Goal: Communication & Community: Participate in discussion

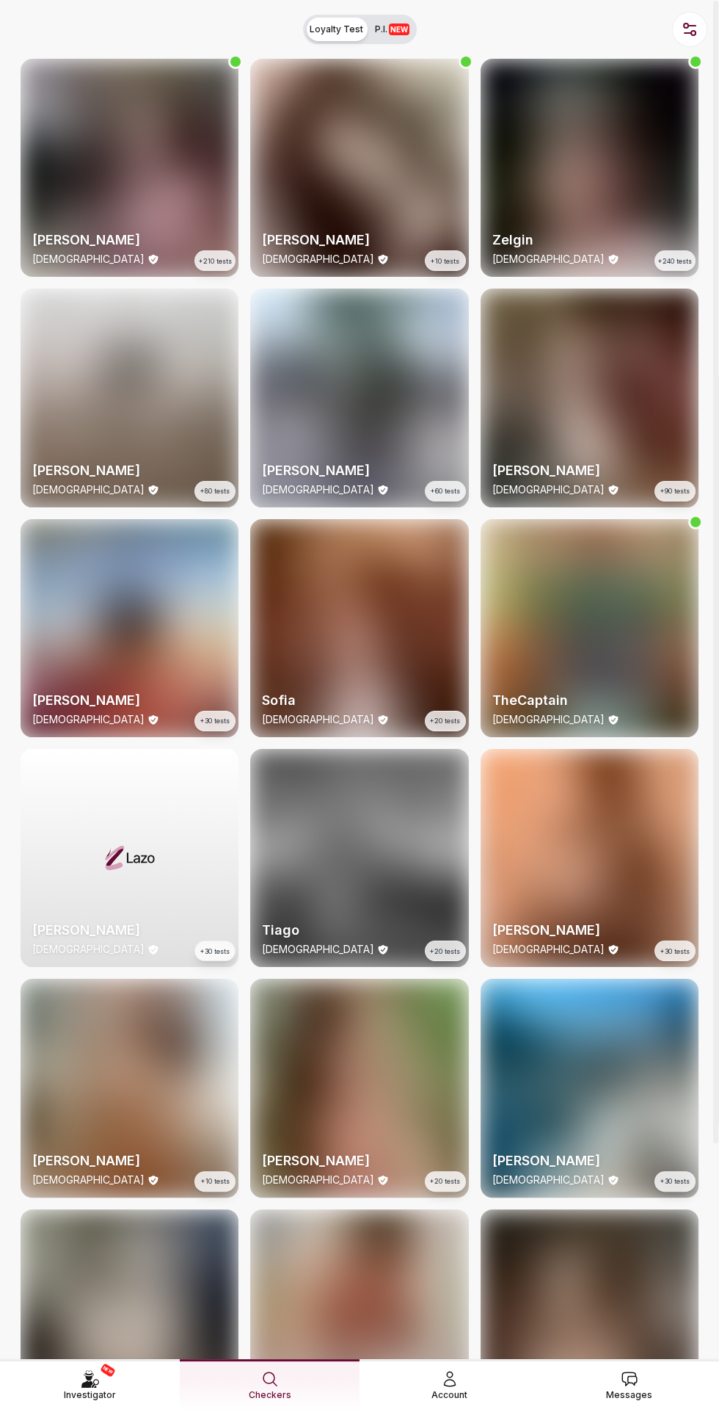
click at [649, 1387] on span "Messages" at bounding box center [629, 1394] width 46 height 15
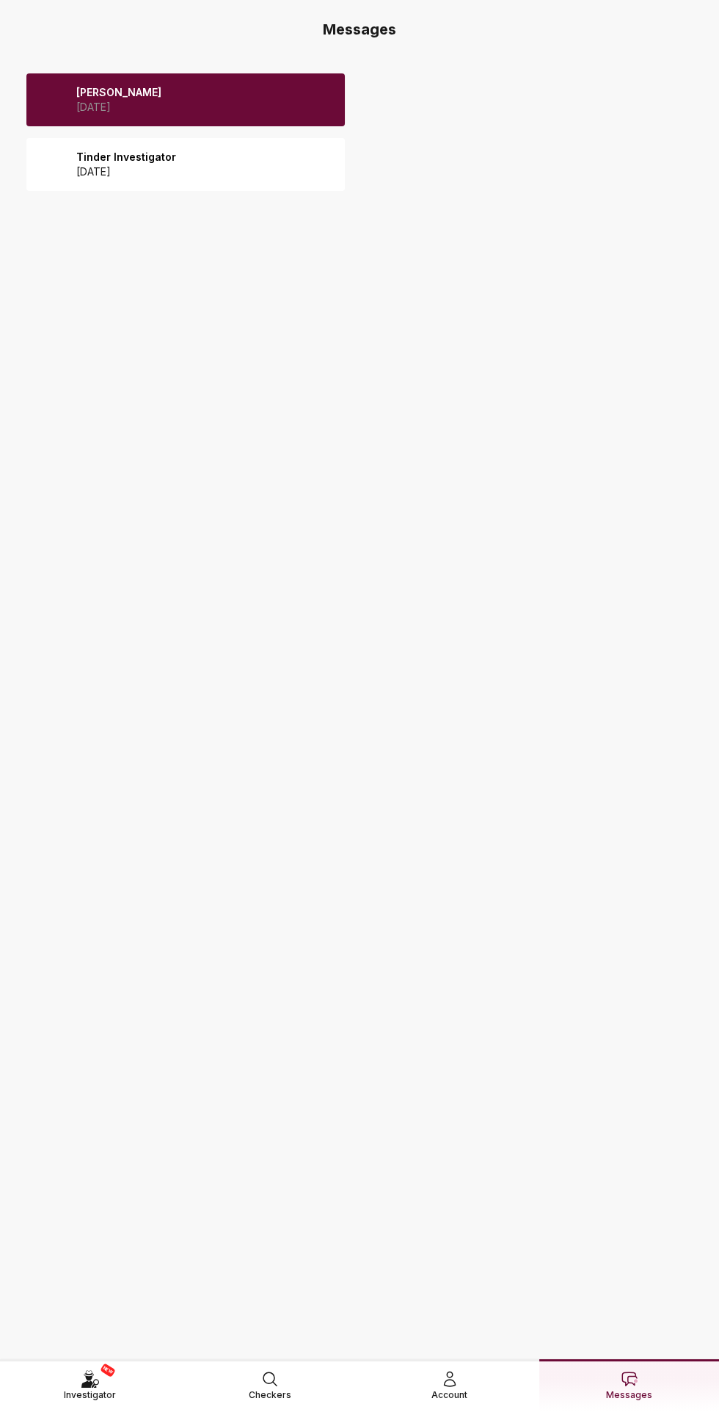
click at [57, 101] on span at bounding box center [52, 99] width 29 height 29
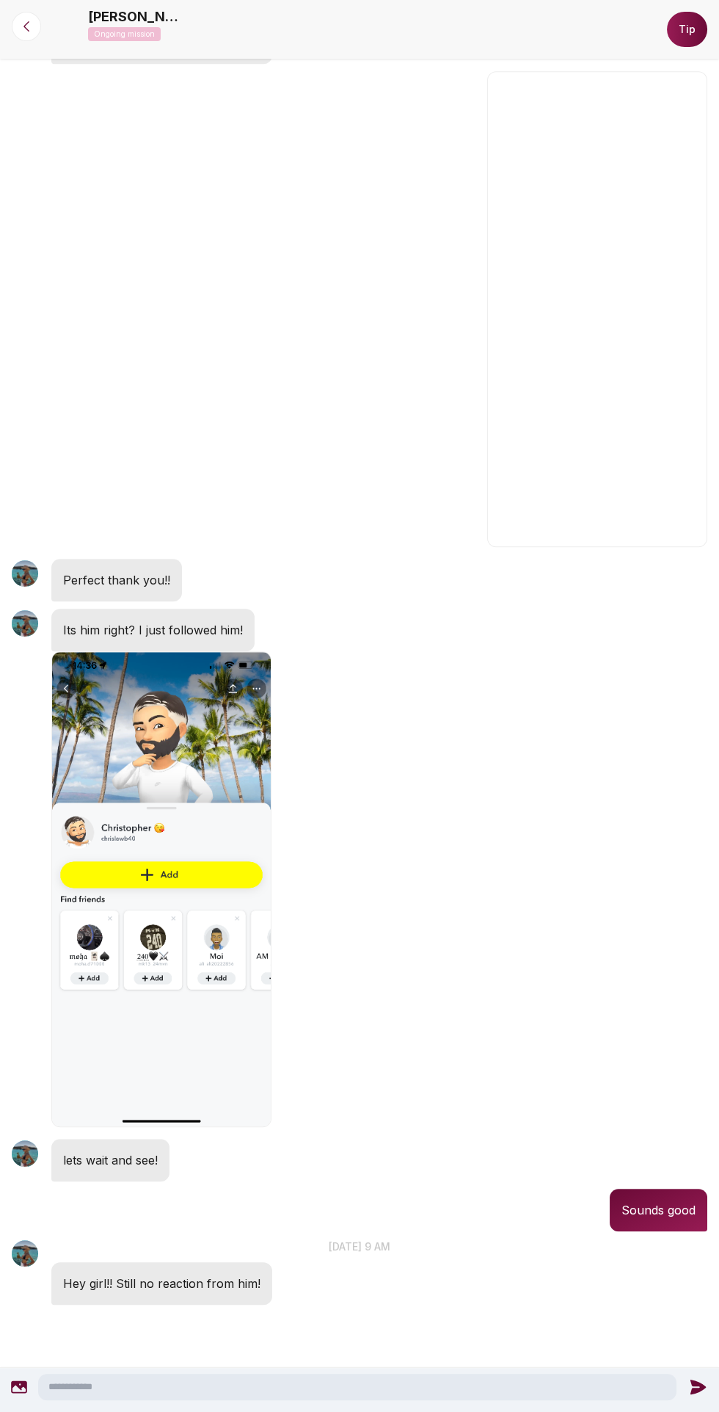
scroll to position [1203, 0]
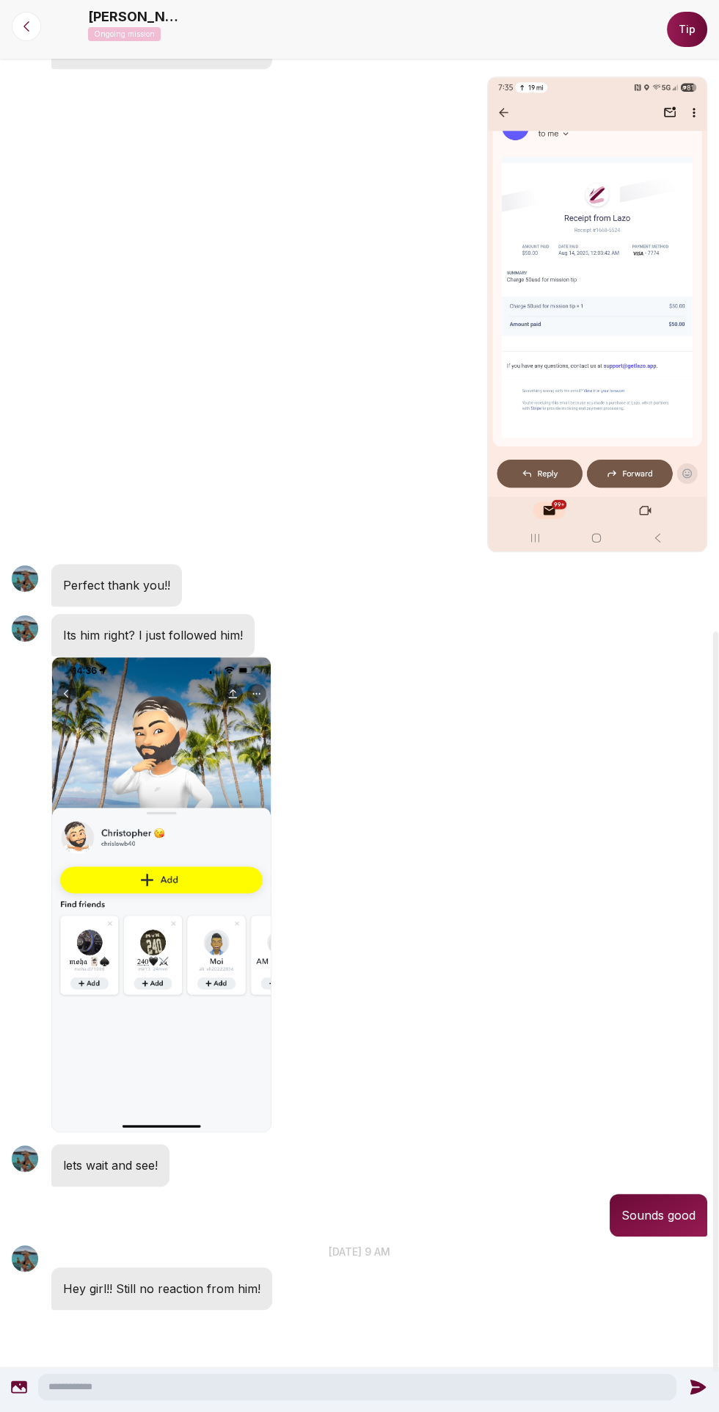
click at [398, 1388] on textarea at bounding box center [357, 1386] width 639 height 26
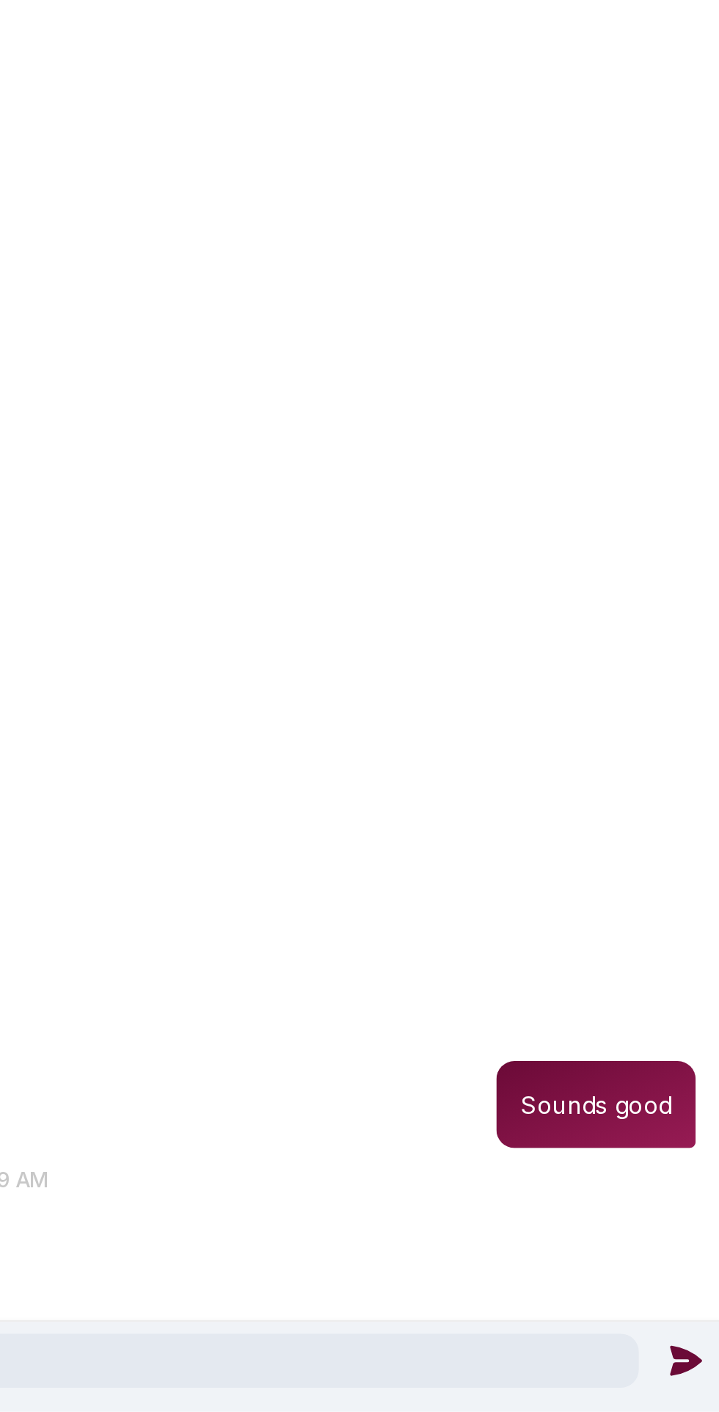
scroll to position [1156, 0]
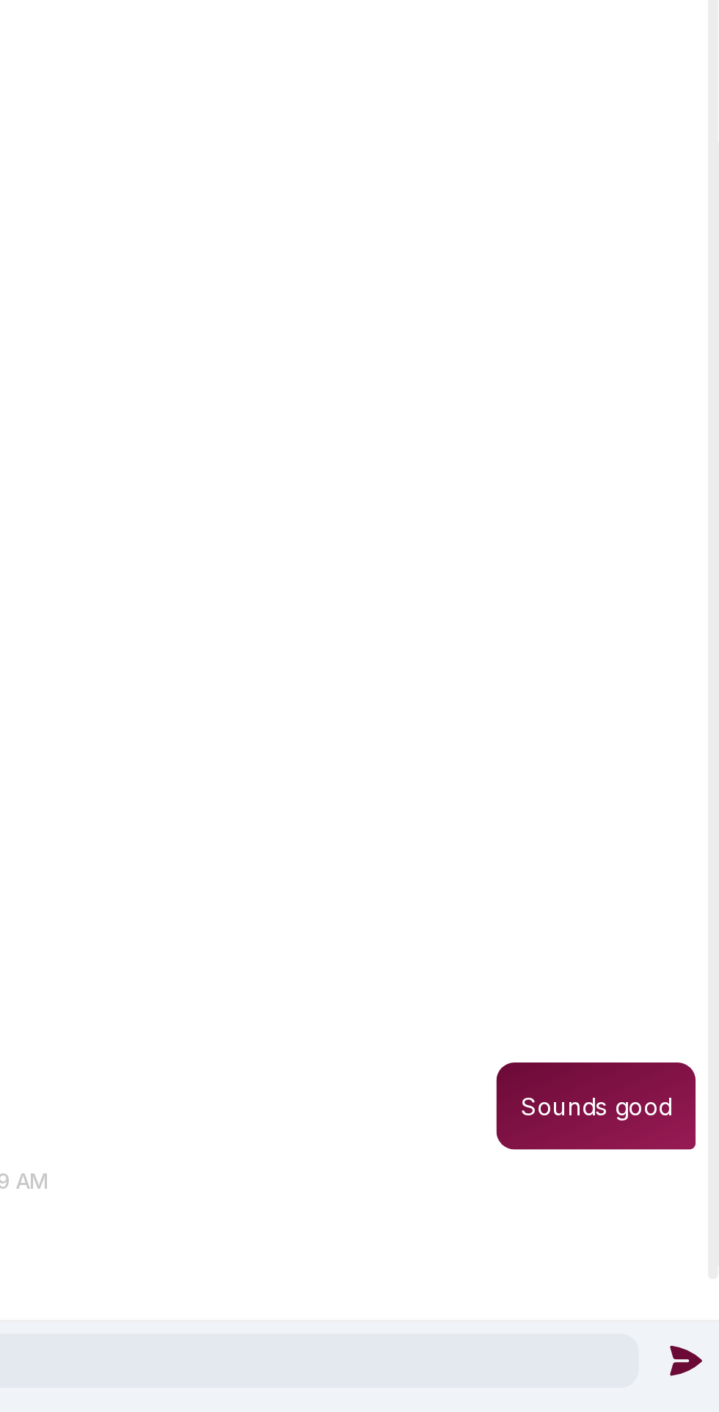
type textarea "**********"
click at [700, 1393] on icon at bounding box center [702, 1386] width 19 height 19
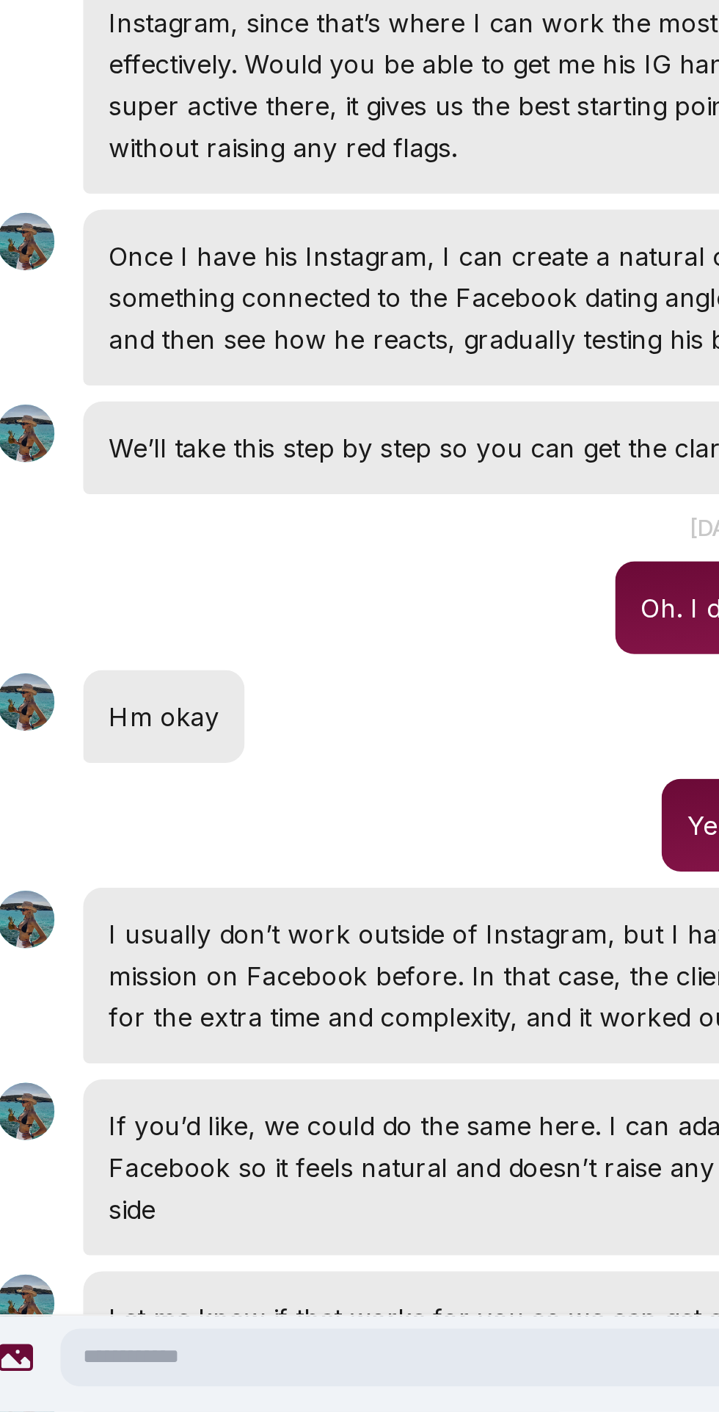
scroll to position [0, 0]
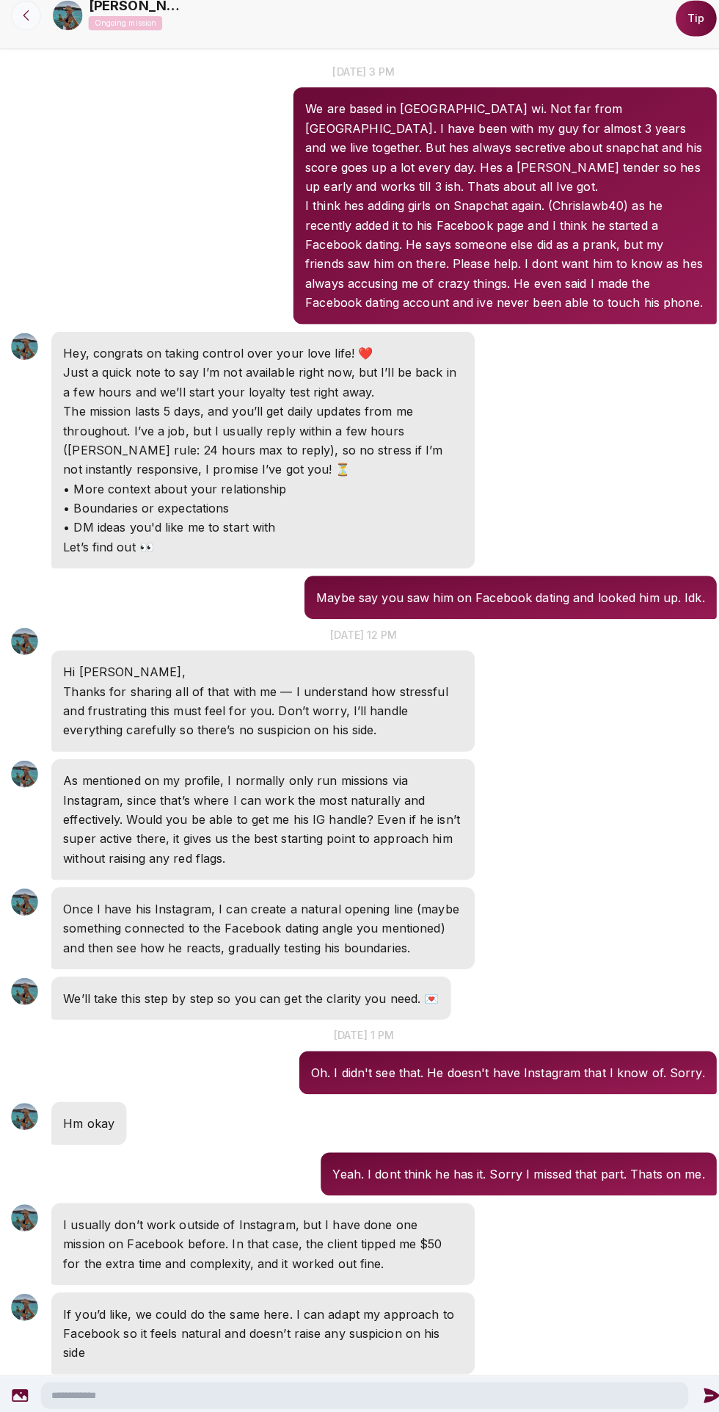
click at [26, 26] on icon at bounding box center [26, 26] width 15 height 15
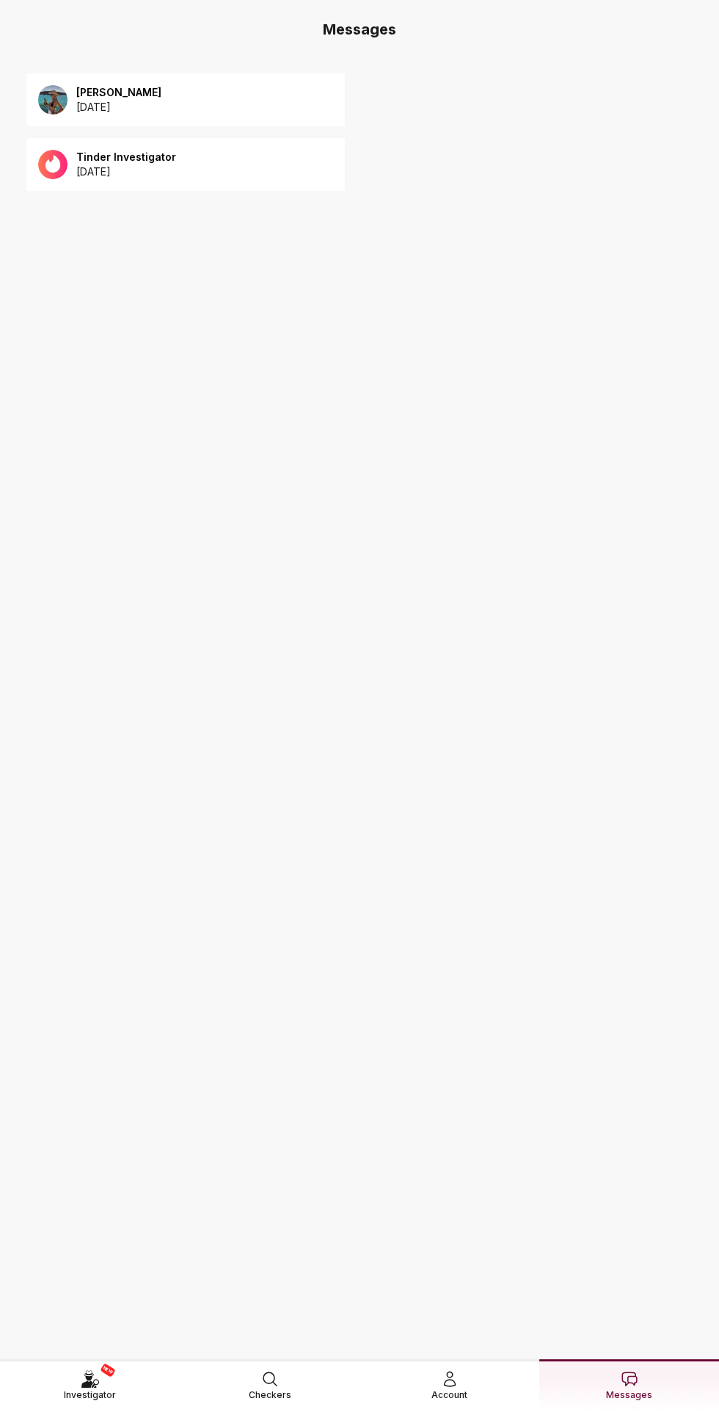
click at [82, 173] on p "2025 August 13" at bounding box center [126, 171] width 100 height 15
